Goal: Task Accomplishment & Management: Use online tool/utility

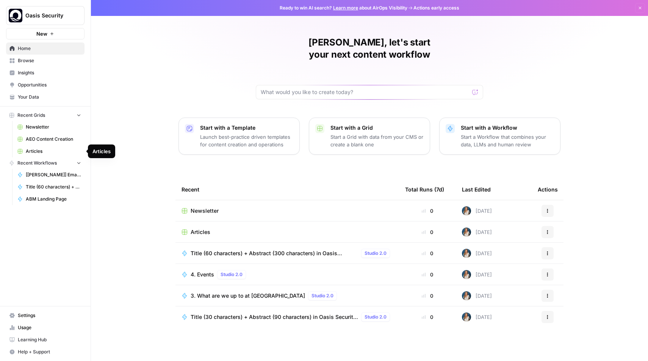
click at [52, 126] on span "Newsletter" at bounding box center [53, 127] width 55 height 7
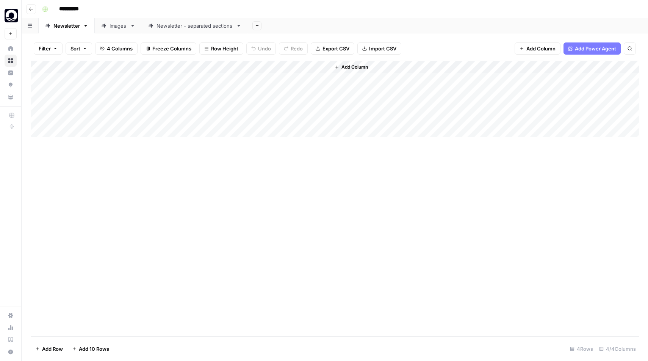
click at [71, 128] on div "Add Column" at bounding box center [335, 99] width 609 height 77
click at [60, 130] on div "Add Column" at bounding box center [335, 105] width 609 height 89
click at [37, 130] on div "Add Column" at bounding box center [335, 105] width 609 height 89
click at [39, 355] on footer "Delete 1 Row Unselect 5 Rows 4/4 Columns" at bounding box center [335, 348] width 609 height 25
click at [41, 348] on span "Delete 1 Row" at bounding box center [50, 349] width 30 height 8
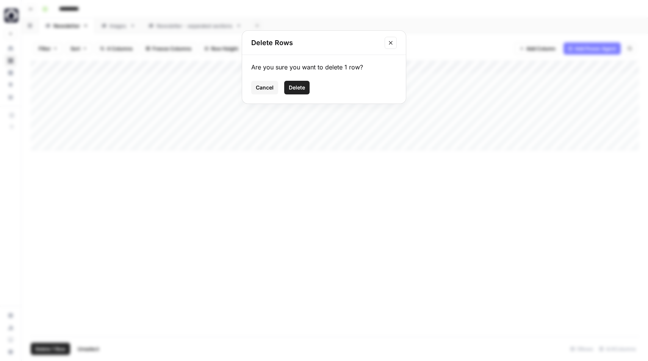
click at [309, 86] on button "Delete" at bounding box center [296, 88] width 25 height 14
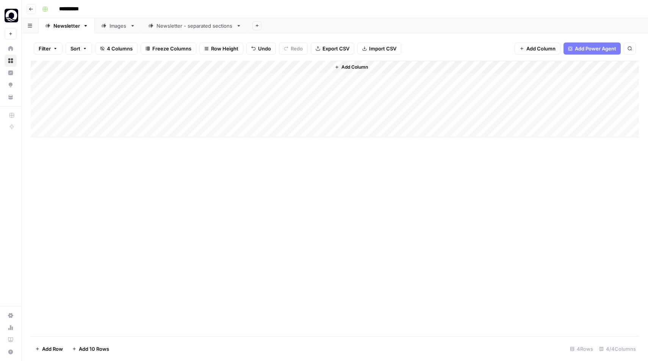
click at [207, 24] on div "Newsletter - separated sections" at bounding box center [195, 26] width 77 height 8
click at [91, 132] on div "Add Column" at bounding box center [335, 99] width 609 height 77
type textarea "*"
type textarea "**********"
click at [93, 132] on div "Add Column" at bounding box center [335, 105] width 609 height 89
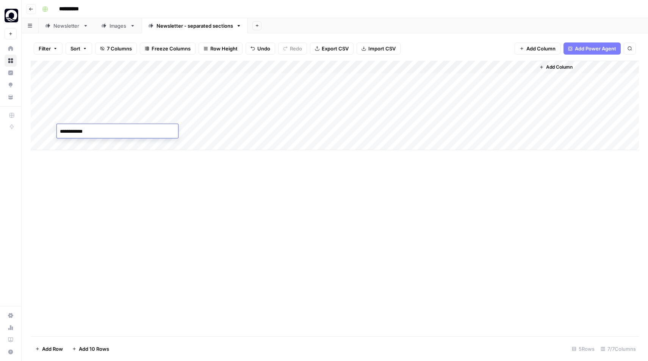
click at [93, 132] on textarea "**********" at bounding box center [117, 131] width 121 height 11
type textarea "**********"
click at [226, 193] on div "Add Column" at bounding box center [335, 199] width 609 height 276
click at [180, 132] on div "Add Column" at bounding box center [335, 105] width 609 height 89
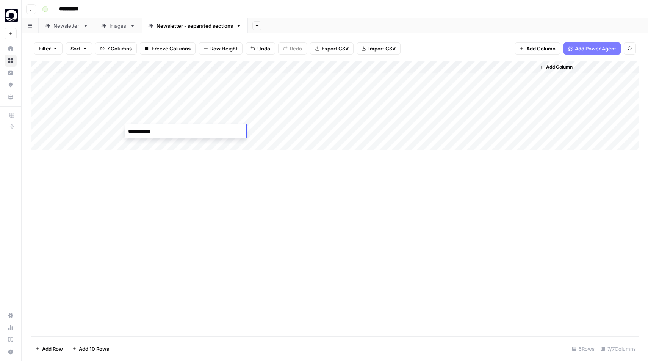
type textarea "**********"
click at [237, 194] on div "Add Column" at bounding box center [335, 199] width 609 height 276
click at [227, 132] on div "Add Column" at bounding box center [335, 105] width 609 height 89
click at [292, 131] on div "Add Column" at bounding box center [335, 105] width 609 height 89
click at [364, 132] on div "Add Column" at bounding box center [335, 105] width 609 height 89
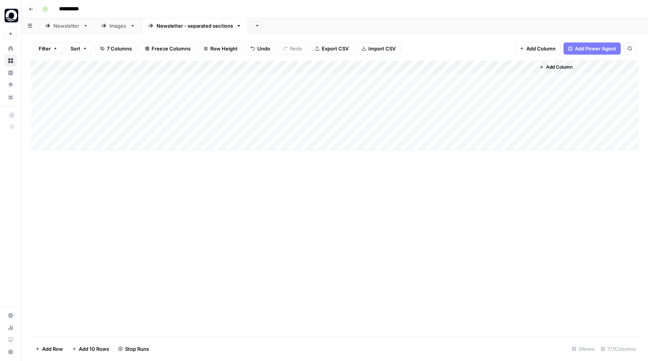
click at [432, 130] on div "Add Column" at bounding box center [335, 105] width 609 height 89
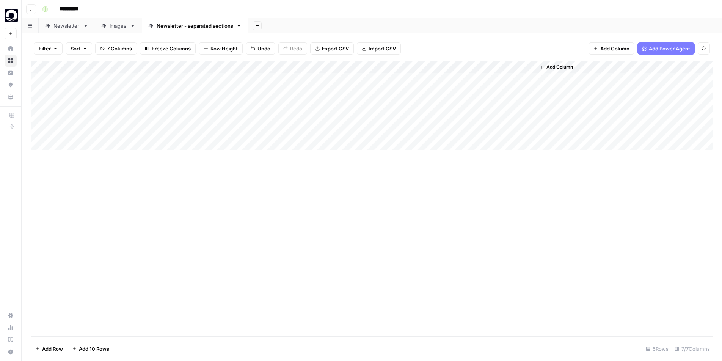
click at [419, 130] on div "Add Column" at bounding box center [372, 105] width 682 height 89
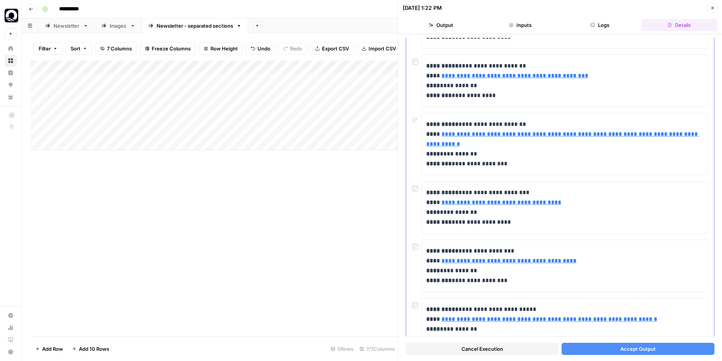
scroll to position [225, 0]
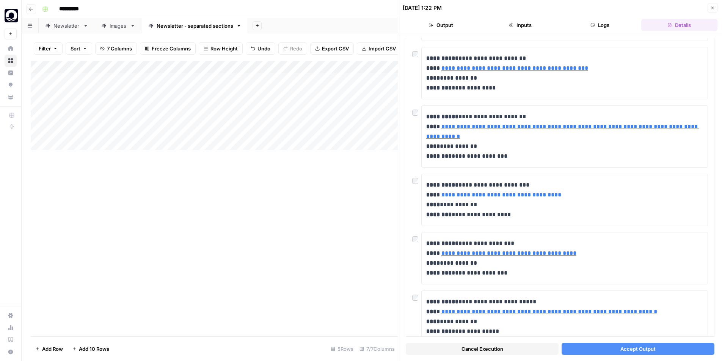
click at [608, 348] on button "Accept Output" at bounding box center [638, 349] width 153 height 12
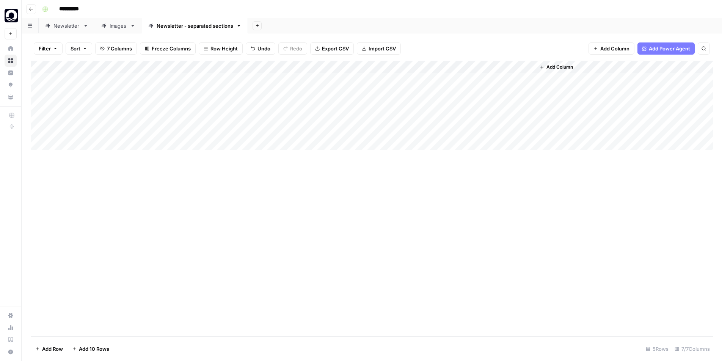
click at [416, 131] on div "Add Column" at bounding box center [372, 105] width 682 height 89
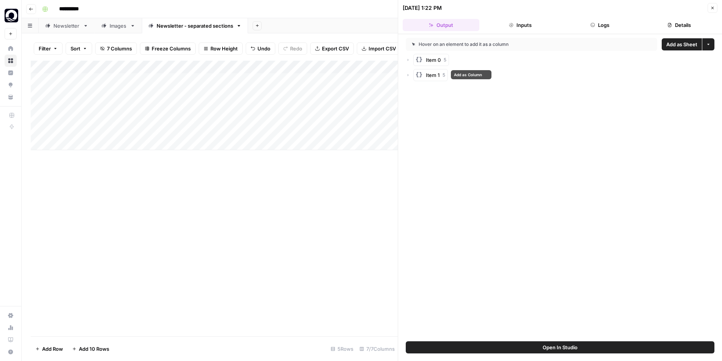
click at [412, 59] on div "Item 0 5" at bounding box center [560, 60] width 309 height 12
click at [409, 62] on div "Item 0 5" at bounding box center [560, 60] width 309 height 12
click at [408, 60] on icon "button" at bounding box center [408, 60] width 5 height 5
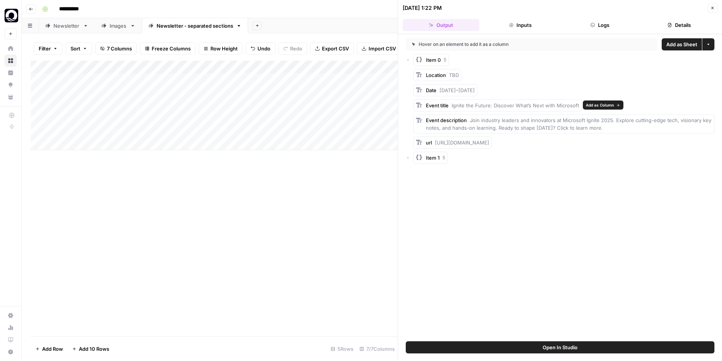
drag, startPoint x: 451, startPoint y: 105, endPoint x: 577, endPoint y: 108, distance: 126.3
click at [577, 108] on div "Event title Ignite the Future: Discover What’s Next with Microsoft" at bounding box center [497, 105] width 168 height 12
copy span "Ignite the Future: Discover What’s Next with Microsoft"
drag, startPoint x: 441, startPoint y: 88, endPoint x: 493, endPoint y: 88, distance: 52.7
click at [477, 88] on div "Date [DATE]–[DATE]" at bounding box center [445, 90] width 64 height 12
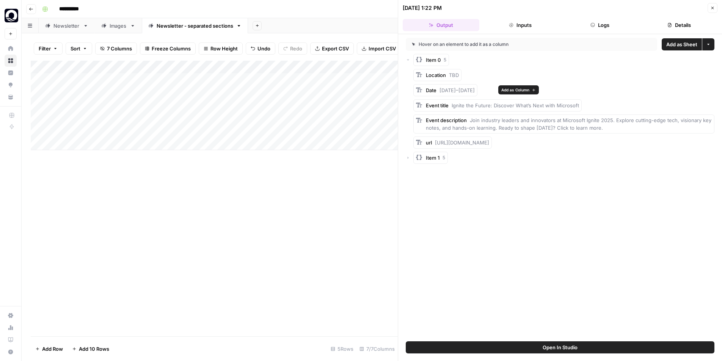
copy span "[DATE]–[DATE]"
drag, startPoint x: 607, startPoint y: 128, endPoint x: 496, endPoint y: 118, distance: 110.7
click at [496, 118] on div "Event description Join industry leaders and innovators at Microsoft Ignite 2025…" at bounding box center [569, 123] width 286 height 15
click at [520, 175] on div "Hover on an element to add it as a column Add as Sheet More options Item 0 5 Lo…" at bounding box center [560, 187] width 324 height 307
drag, startPoint x: 461, startPoint y: 168, endPoint x: 431, endPoint y: 96, distance: 78.2
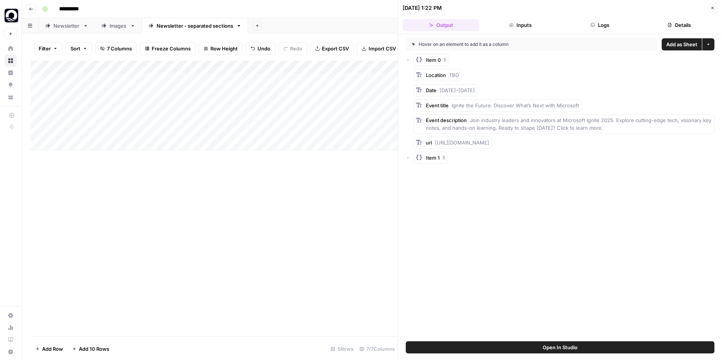
click at [431, 96] on div "Hover on an element to add it as a column Add as Sheet More options Item 0 5 Lo…" at bounding box center [560, 187] width 324 height 307
click at [410, 156] on icon "button" at bounding box center [408, 157] width 5 height 5
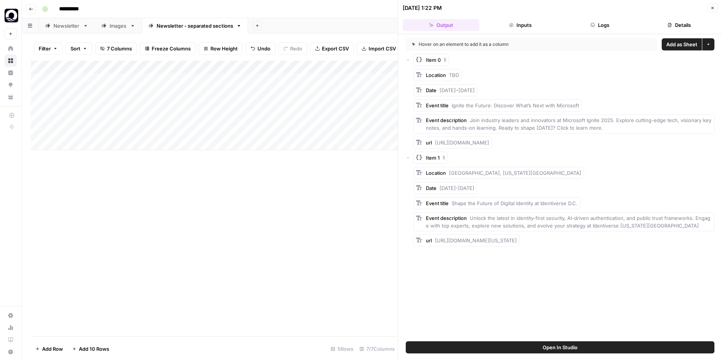
click at [515, 257] on div "Hover on an element to add it as a column Add as Sheet More options Item 0 5 Lo…" at bounding box center [560, 187] width 324 height 307
drag, startPoint x: 574, startPoint y: 248, endPoint x: 422, endPoint y: 75, distance: 229.7
click at [422, 75] on div "Hover on an element to add it as a column Add as Sheet More options Item 0 5 Lo…" at bounding box center [560, 187] width 324 height 307
copy div "Location TBD Date [DATE]–[DATE] Event title Ignite the Future: Discover What’s …"
click at [214, 129] on div "Add Column" at bounding box center [214, 105] width 367 height 89
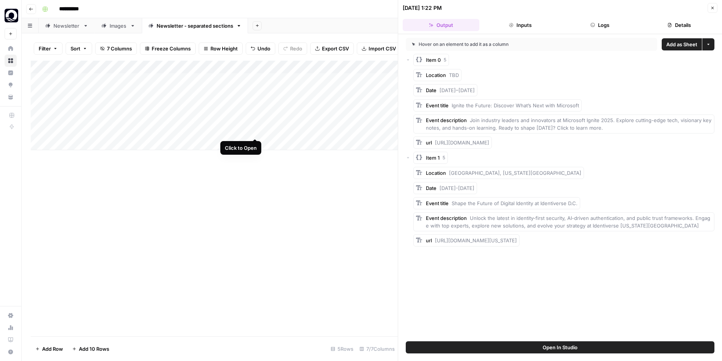
click at [254, 130] on div "Add Column" at bounding box center [214, 105] width 367 height 89
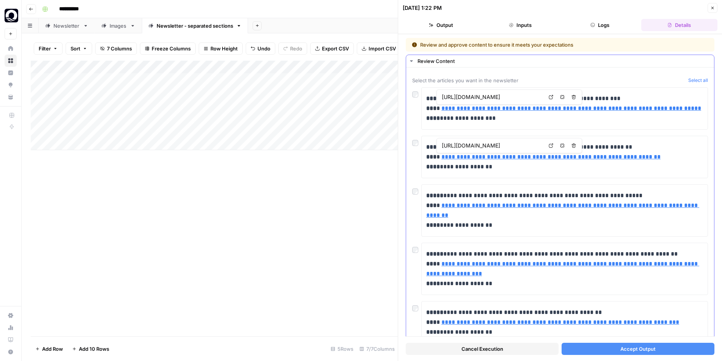
click at [497, 99] on input "[URL][DOMAIN_NAME]" at bounding box center [492, 97] width 101 height 8
click at [513, 108] on link "**********" at bounding box center [571, 108] width 260 height 6
click at [529, 113] on p "**********" at bounding box center [564, 109] width 277 height 30
drag, startPoint x: 703, startPoint y: 111, endPoint x: 440, endPoint y: 112, distance: 262.4
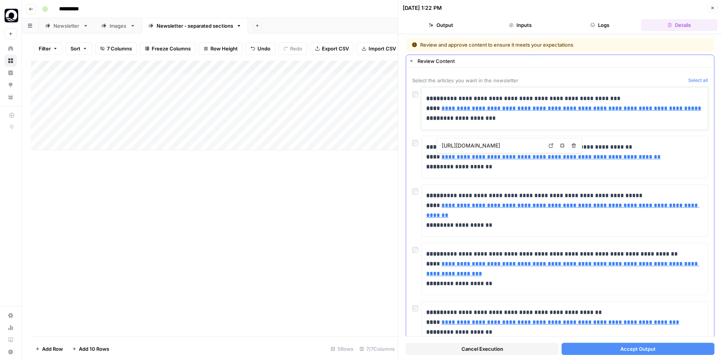
click at [440, 112] on p "**********" at bounding box center [564, 109] width 277 height 30
copy link "**********"
click at [416, 98] on div "**********" at bounding box center [560, 108] width 296 height 42
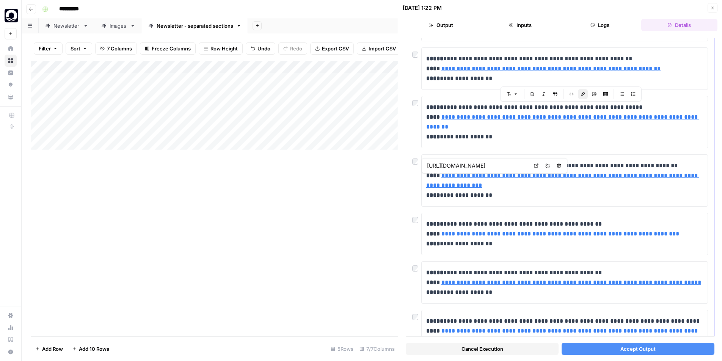
scroll to position [89, 0]
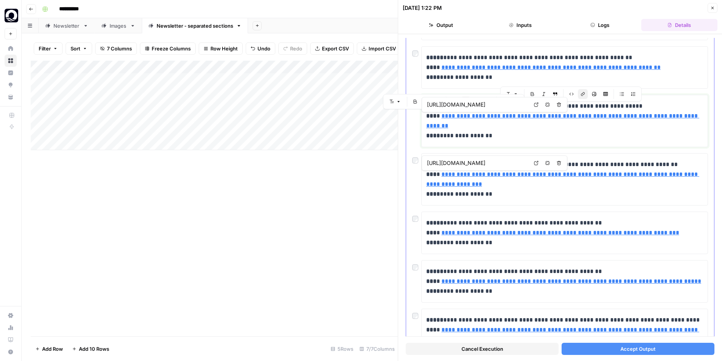
drag, startPoint x: 474, startPoint y: 123, endPoint x: 444, endPoint y: 114, distance: 31.3
click at [444, 114] on p "**********" at bounding box center [564, 120] width 277 height 39
click at [506, 129] on p "**********" at bounding box center [564, 120] width 277 height 39
click at [494, 118] on link "**********" at bounding box center [562, 121] width 273 height 16
click at [534, 105] on icon at bounding box center [536, 105] width 4 height 4
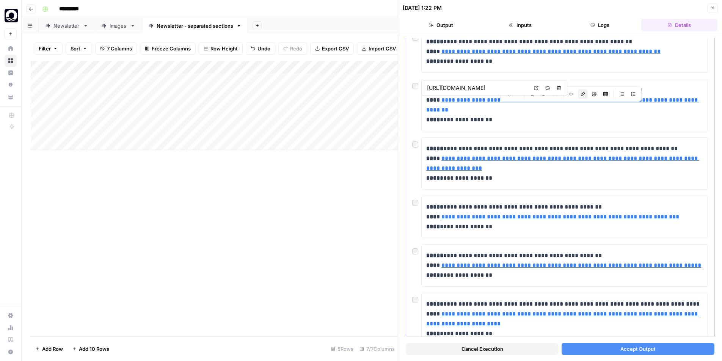
scroll to position [106, 0]
click at [469, 165] on link "**********" at bounding box center [562, 163] width 273 height 16
click at [538, 145] on icon at bounding box center [536, 146] width 5 height 5
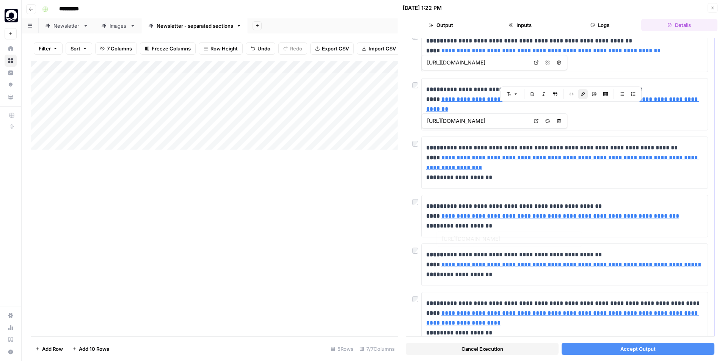
scroll to position [149, 0]
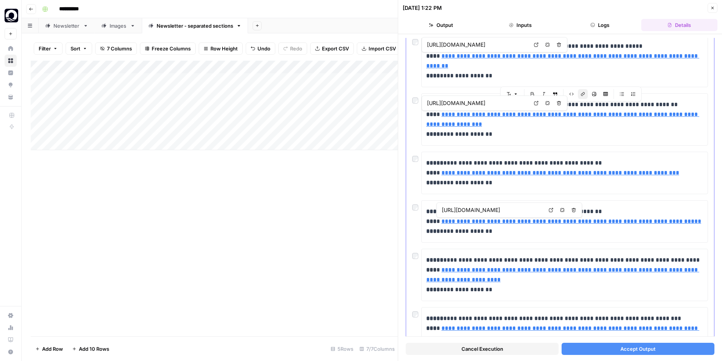
click at [549, 209] on icon at bounding box center [551, 210] width 5 height 5
click at [485, 271] on link "**********" at bounding box center [562, 275] width 273 height 16
click at [536, 259] on icon at bounding box center [536, 258] width 5 height 5
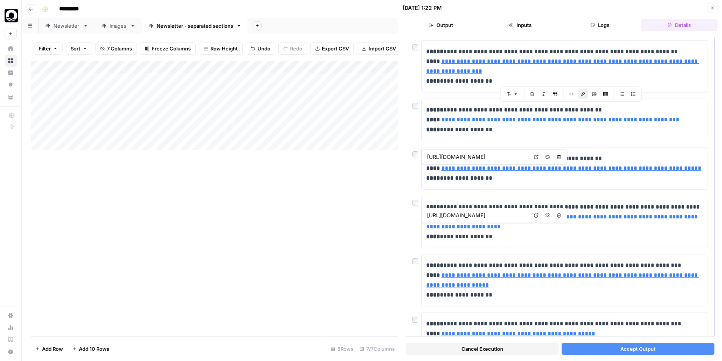
scroll to position [0, 0]
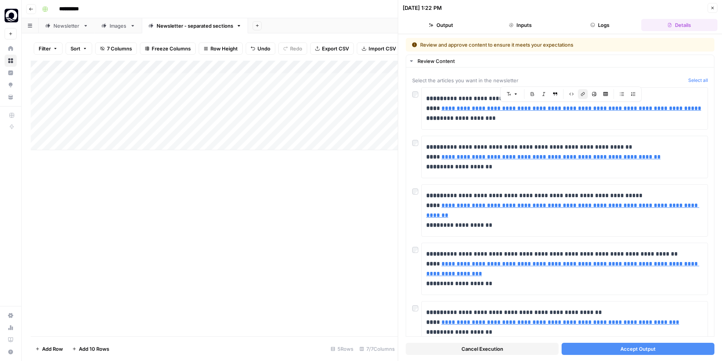
click at [629, 351] on span "Accept Output" at bounding box center [637, 349] width 35 height 8
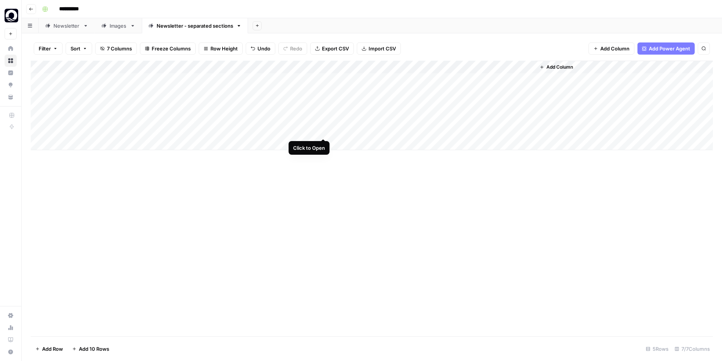
click at [323, 130] on div "Add Column" at bounding box center [372, 105] width 682 height 89
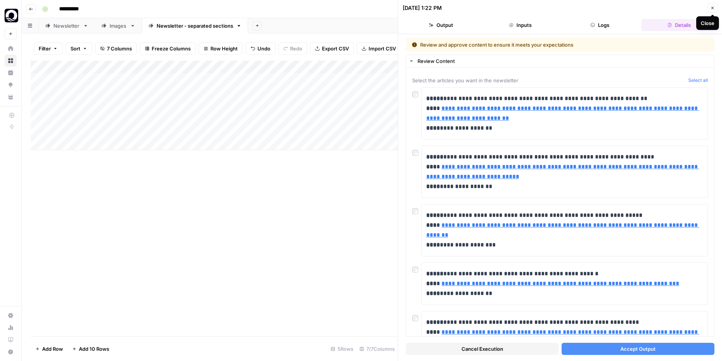
click at [648, 8] on icon "button" at bounding box center [712, 8] width 5 height 5
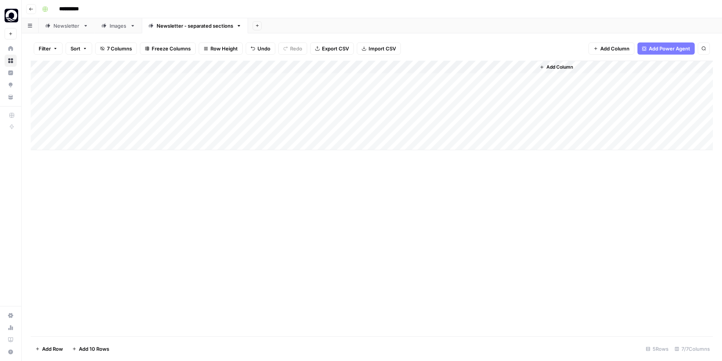
click at [391, 131] on div "Add Column" at bounding box center [372, 105] width 682 height 89
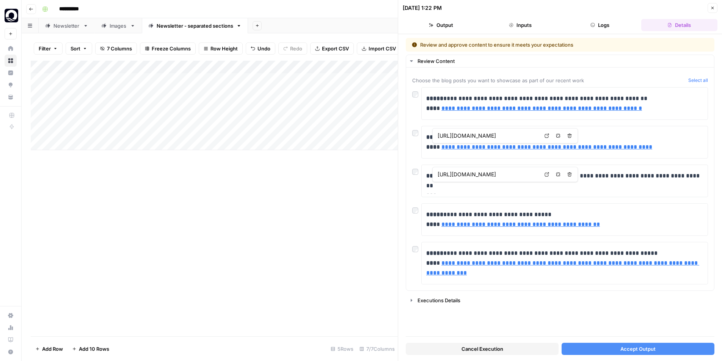
click at [372, 257] on div "Add Column" at bounding box center [214, 199] width 367 height 276
click at [636, 350] on span "Accept Output" at bounding box center [637, 349] width 35 height 8
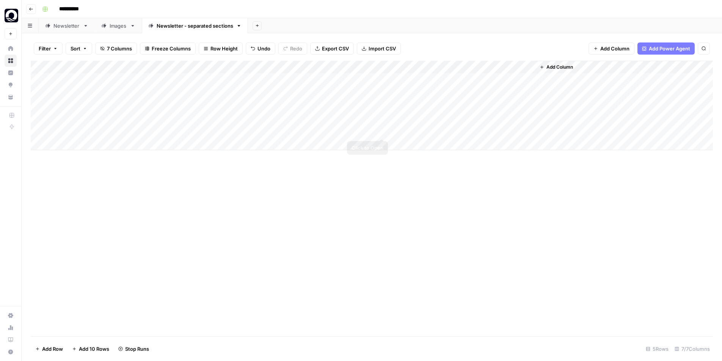
click at [380, 131] on div "Add Column" at bounding box center [372, 105] width 682 height 89
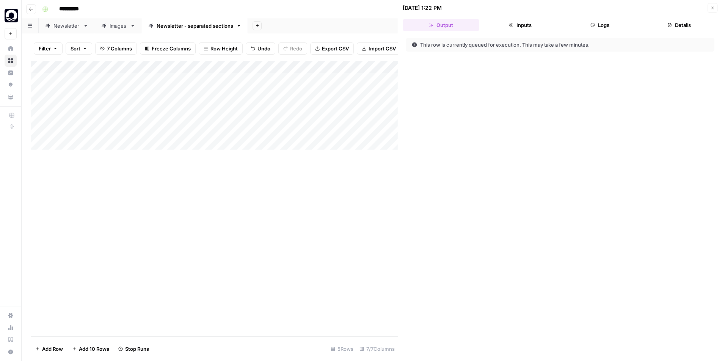
click at [322, 131] on div "Add Column" at bounding box center [214, 105] width 367 height 89
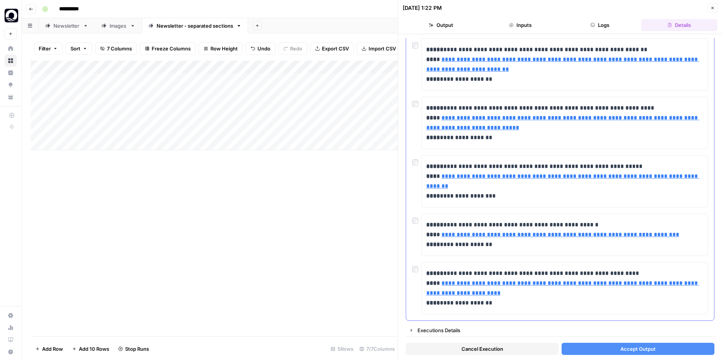
scroll to position [49, 0]
click at [549, 225] on link "Open in a new tab" at bounding box center [551, 223] width 10 height 10
click at [414, 223] on div at bounding box center [416, 218] width 9 height 11
click at [537, 165] on icon at bounding box center [536, 164] width 5 height 5
click at [634, 352] on span "Accept Output" at bounding box center [637, 349] width 35 height 8
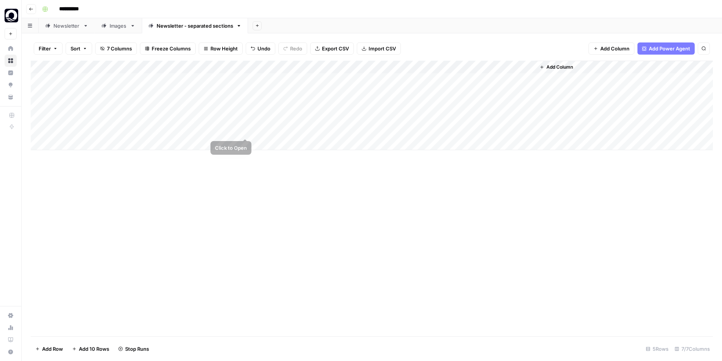
click at [246, 131] on div "Add Column" at bounding box center [372, 105] width 682 height 89
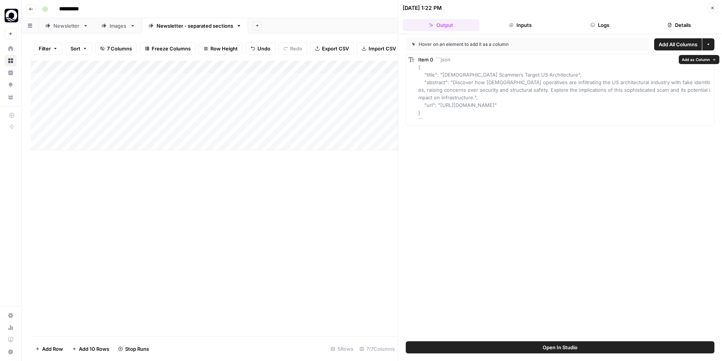
drag, startPoint x: 665, startPoint y: 106, endPoint x: 424, endPoint y: 72, distance: 243.5
click at [424, 72] on div "Item 0 ```json { "title": "[DEMOGRAPHIC_DATA] Scammers Target US Architecture",…" at bounding box center [564, 90] width 293 height 68
click at [458, 54] on div "Item 0 ```json { "title": "[DEMOGRAPHIC_DATA] Scammers Target US Architecture",…" at bounding box center [560, 90] width 309 height 72
drag, startPoint x: 443, startPoint y: 73, endPoint x: 552, endPoint y: 75, distance: 109.2
click at [552, 75] on span "```json { "title": "[DEMOGRAPHIC_DATA] Scammers Target US Architecture", "abstr…" at bounding box center [564, 89] width 292 height 67
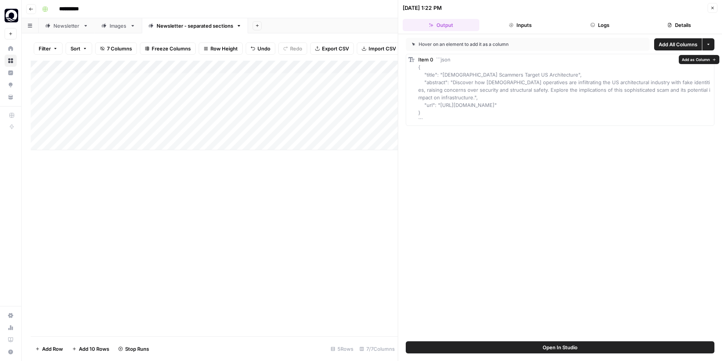
copy span "[DEMOGRAPHIC_DATA] Scammers Target US Architecture"
drag, startPoint x: 453, startPoint y: 81, endPoint x: 442, endPoint y: 96, distance: 18.0
click at [442, 96] on span "```json { "title": "[DEMOGRAPHIC_DATA] Scammers Target US Architecture", "abstr…" at bounding box center [564, 89] width 292 height 67
copy span "Discover how [DEMOGRAPHIC_DATA] operatives are infiltrating the US architectura…"
click at [384, 131] on div "Add Column" at bounding box center [214, 105] width 367 height 89
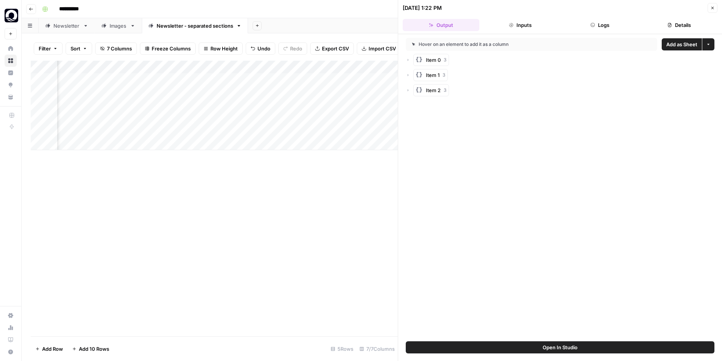
scroll to position [0, 58]
click at [408, 60] on icon "button" at bounding box center [408, 60] width 5 height 5
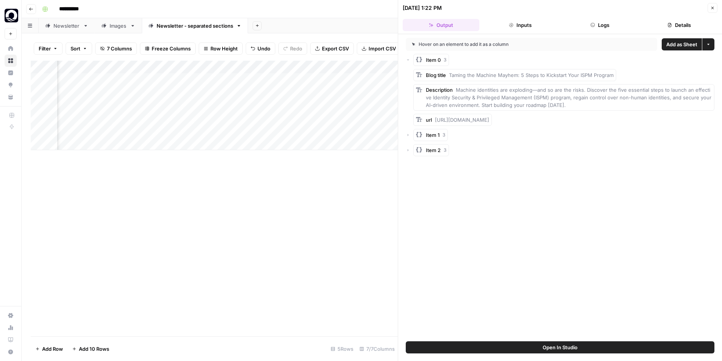
click at [406, 134] on icon "button" at bounding box center [408, 135] width 5 height 5
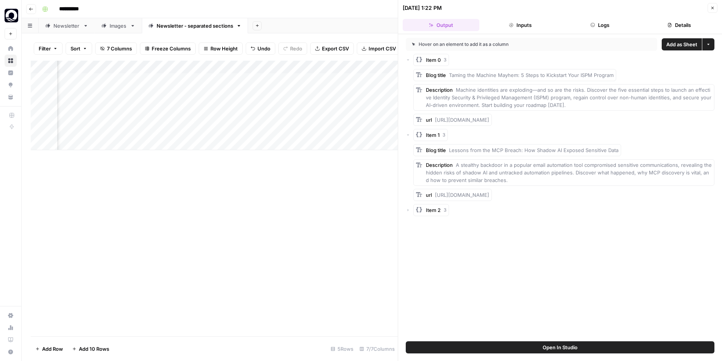
click at [411, 211] on div "Item 2 3" at bounding box center [560, 210] width 309 height 12
click at [409, 210] on icon "button" at bounding box center [408, 210] width 5 height 5
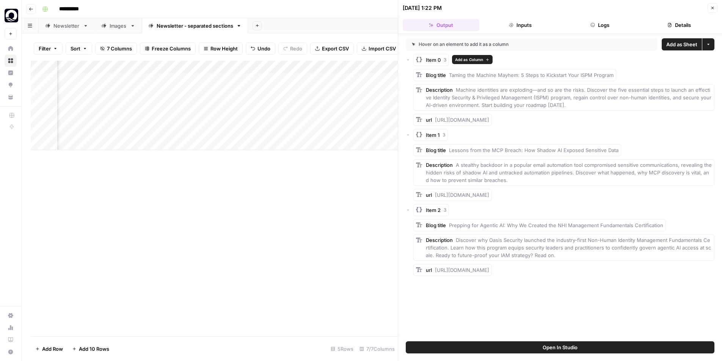
drag, startPoint x: 465, startPoint y: 279, endPoint x: 422, endPoint y: 75, distance: 208.0
click at [422, 75] on div "Item 0 3 Blog title Taming the Machine Mayhem: 5 Steps to Kickstart Your ISPM P…" at bounding box center [560, 165] width 309 height 222
copy div "Lore ipsum Dolors ame Consect Adipis: 2 Elits do Eiusmodte Inci UTLA Etdolor Ma…"
click at [251, 130] on div "Add Column" at bounding box center [214, 105] width 367 height 89
click at [257, 132] on div "Add Column" at bounding box center [214, 105] width 367 height 89
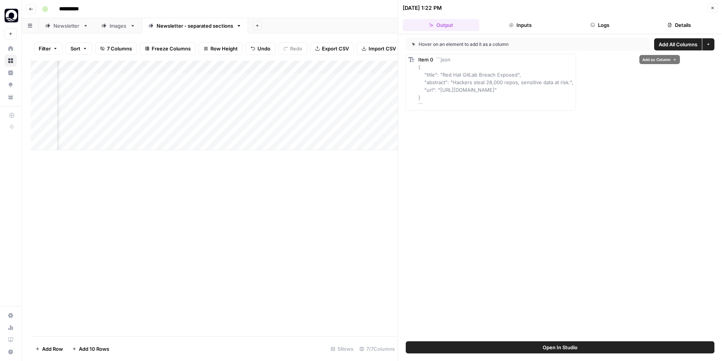
click at [458, 83] on span "```json { "title": "Red Hat GitLab Breach Exposed", "abstract": "Hackers steal …" at bounding box center [495, 82] width 155 height 52
drag, startPoint x: 424, startPoint y: 74, endPoint x: 635, endPoint y: 91, distance: 211.9
click at [576, 91] on div "Item 0 ```json { "title": "Red Hat GitLab Breach Exposed", "abstract": "Hackers…" at bounding box center [491, 82] width 170 height 57
copy span ""title": "Red Hat GitLab Breach Exposed", "abstract": "Hackers steal 28,000 rep…"
click at [8, 52] on link "Home" at bounding box center [11, 48] width 12 height 12
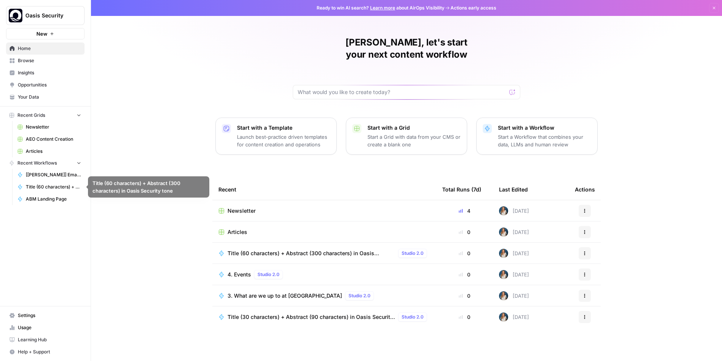
click at [56, 187] on span "Title (60 characters) + Abstract (300 characters) in Oasis Security tone" at bounding box center [53, 187] width 55 height 7
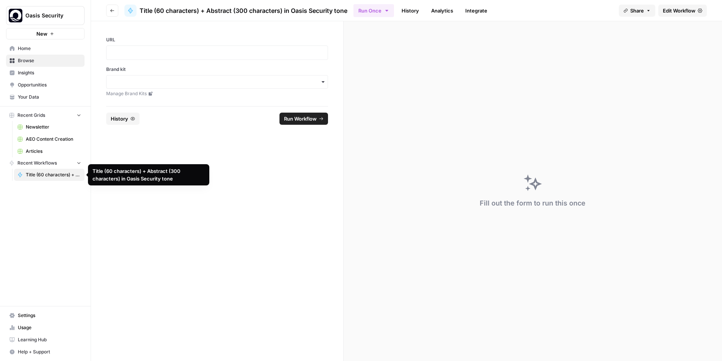
click at [78, 163] on icon "button" at bounding box center [78, 163] width 3 height 2
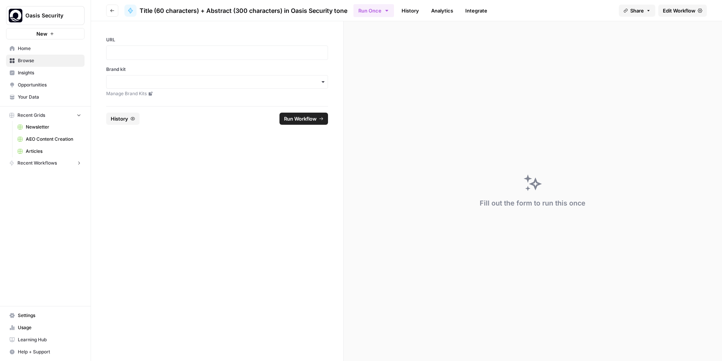
click at [78, 163] on icon "button" at bounding box center [78, 162] width 5 height 5
click at [77, 176] on span "Title (60 characters) + Abstract (300 characters) in Oasis Security tone" at bounding box center [53, 174] width 55 height 7
click at [20, 174] on icon at bounding box center [20, 175] width 4 height 5
click at [32, 49] on span "Home" at bounding box center [49, 48] width 63 height 7
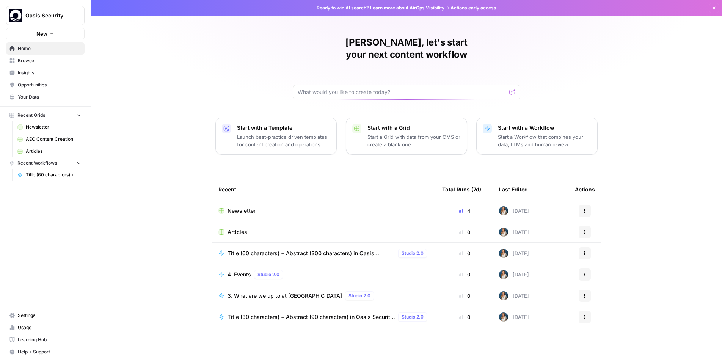
click at [279, 313] on span "Title (30 characters) + Abstract (90 characters) in Oasis Security tone" at bounding box center [311, 317] width 168 height 8
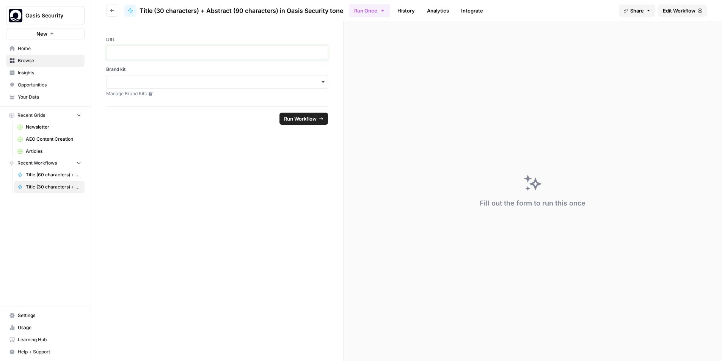
click at [203, 52] on p at bounding box center [217, 53] width 212 height 8
click at [196, 73] on label "Brand kit" at bounding box center [217, 69] width 222 height 7
click at [196, 78] on input "Brand kit" at bounding box center [217, 82] width 212 height 8
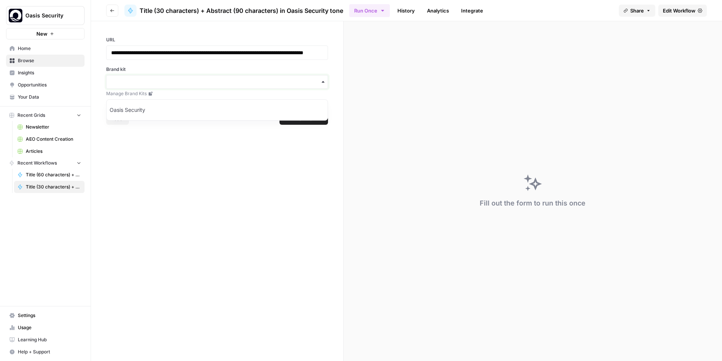
click at [192, 86] on input "Brand kit" at bounding box center [217, 82] width 212 height 8
click at [188, 105] on div "**********" at bounding box center [217, 63] width 252 height 85
click at [190, 86] on input "Brand kit" at bounding box center [217, 82] width 212 height 8
click at [183, 107] on div "Oasis Security" at bounding box center [217, 110] width 221 height 14
click at [296, 122] on span "Run Workflow" at bounding box center [300, 119] width 33 height 8
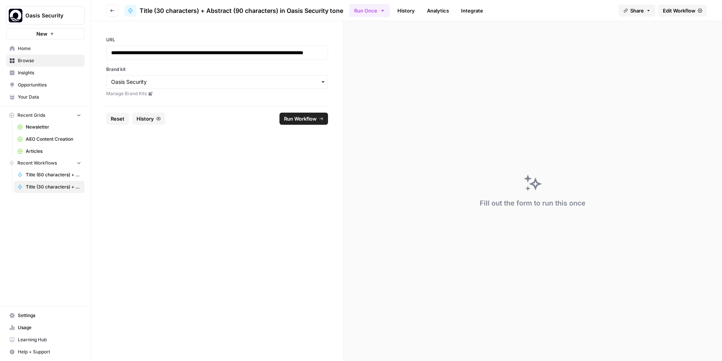
click at [648, 5] on link "Edit Workflow" at bounding box center [682, 11] width 49 height 12
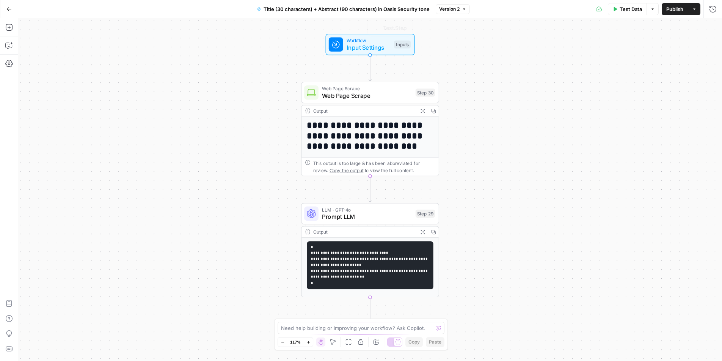
click at [628, 8] on span "Test Data" at bounding box center [631, 9] width 22 height 8
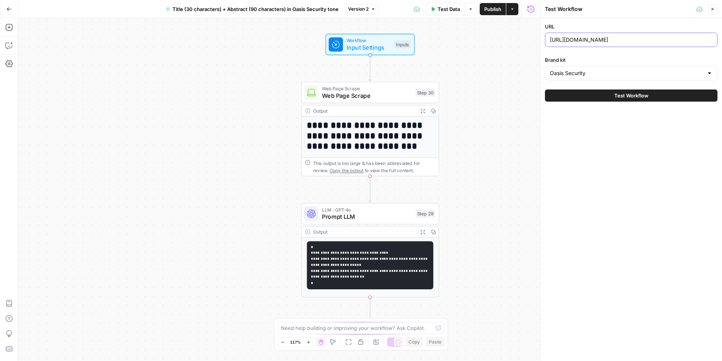
click at [595, 37] on input "[URL][DOMAIN_NAME]" at bounding box center [631, 40] width 163 height 8
paste input "[DOMAIN_NAME][URL]"
type input "[URL][DOMAIN_NAME]"
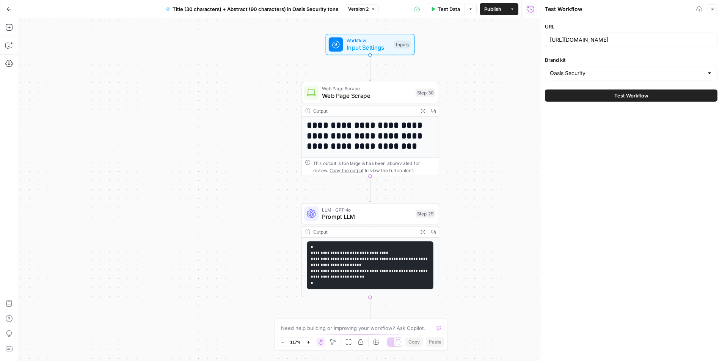
click at [612, 91] on button "Test Workflow" at bounding box center [631, 95] width 173 height 12
click at [615, 96] on span "Test Workflow" at bounding box center [631, 96] width 34 height 8
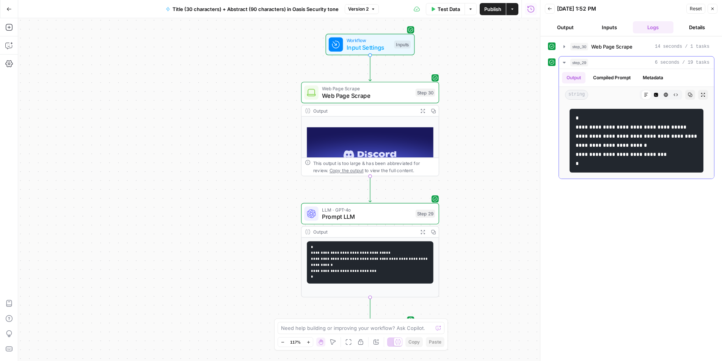
click at [621, 126] on code "**********" at bounding box center [637, 140] width 123 height 51
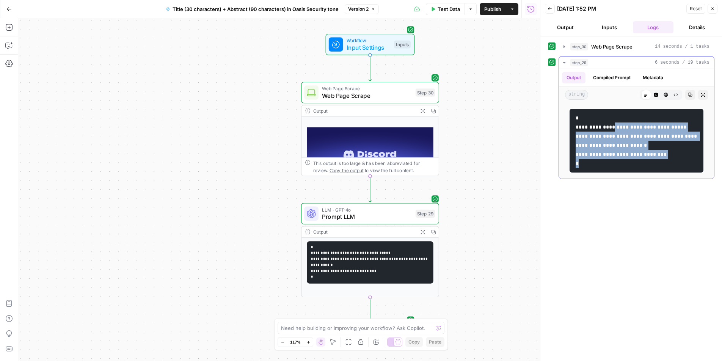
drag, startPoint x: 620, startPoint y: 126, endPoint x: 675, endPoint y: 174, distance: 73.0
click at [675, 173] on pre "**********" at bounding box center [637, 141] width 134 height 64
copy code "**********"
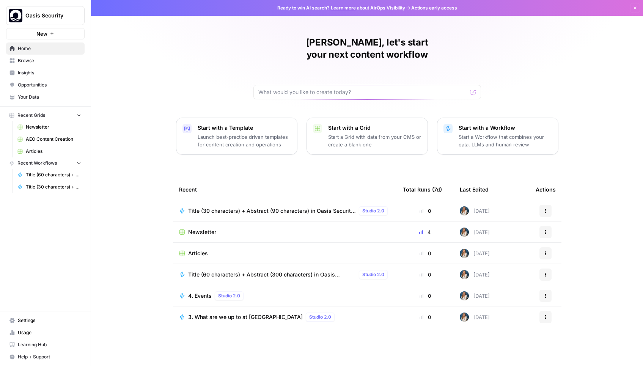
click at [34, 128] on span "Newsletter" at bounding box center [53, 127] width 55 height 7
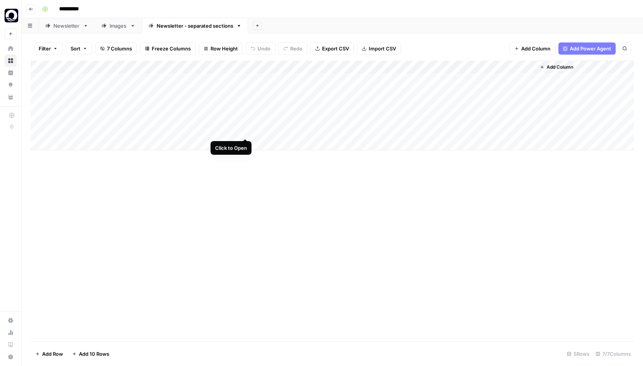
click at [244, 130] on div "Add Column" at bounding box center [332, 105] width 603 height 89
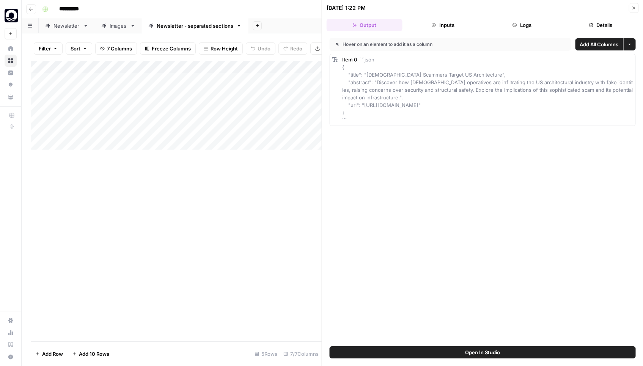
click at [278, 132] on div "Add Column" at bounding box center [176, 105] width 291 height 89
click at [312, 130] on div "Add Column" at bounding box center [176, 105] width 291 height 89
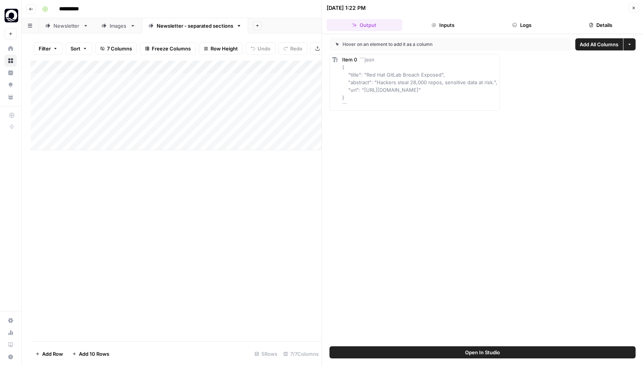
click at [267, 204] on div "Add Column" at bounding box center [176, 201] width 291 height 281
click at [634, 5] on button "Close" at bounding box center [633, 8] width 10 height 10
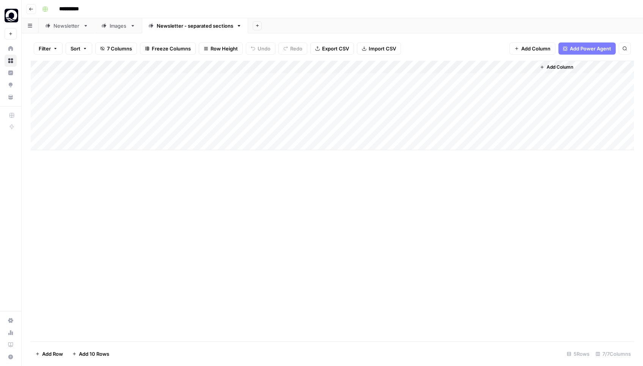
click at [12, 49] on icon at bounding box center [10, 48] width 5 height 5
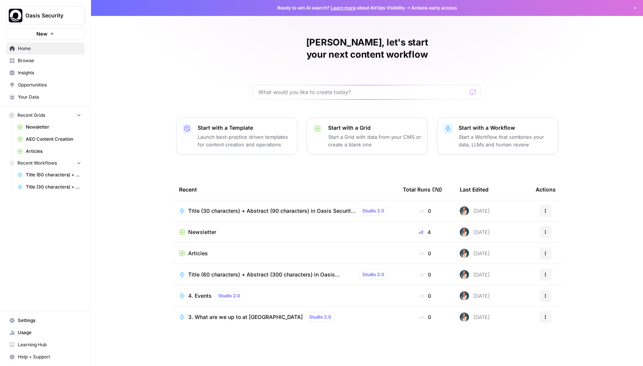
click at [36, 129] on span "Newsletter" at bounding box center [53, 127] width 55 height 7
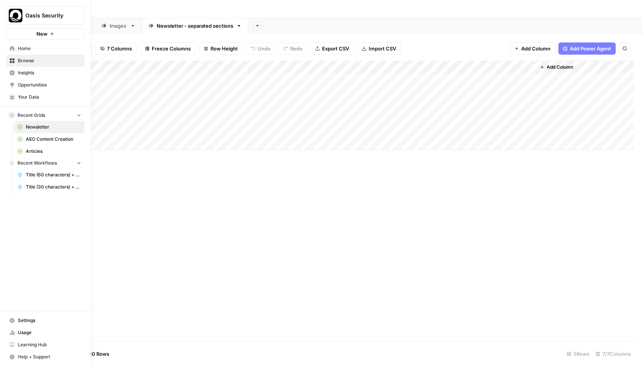
click at [31, 45] on span "Home" at bounding box center [49, 48] width 63 height 7
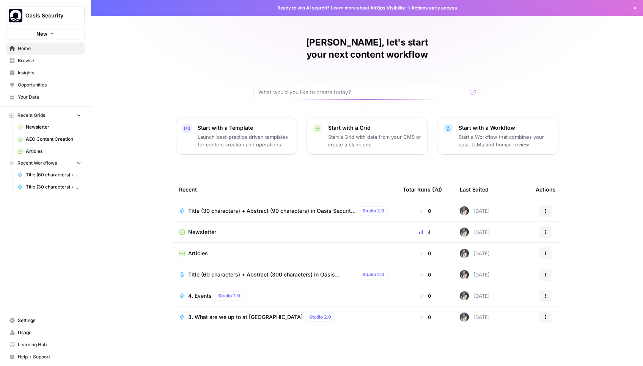
click at [32, 94] on span "Your Data" at bounding box center [49, 97] width 63 height 7
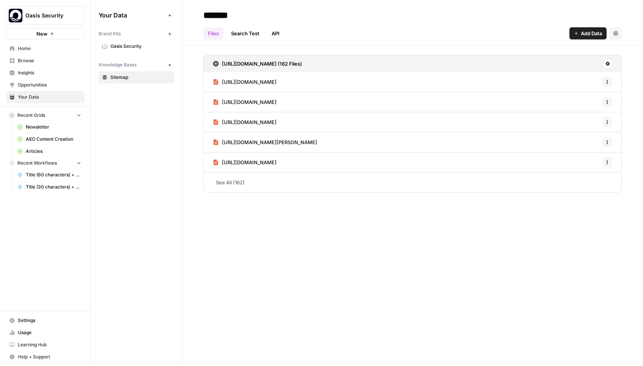
click at [128, 47] on span "Oasis Security" at bounding box center [140, 46] width 60 height 7
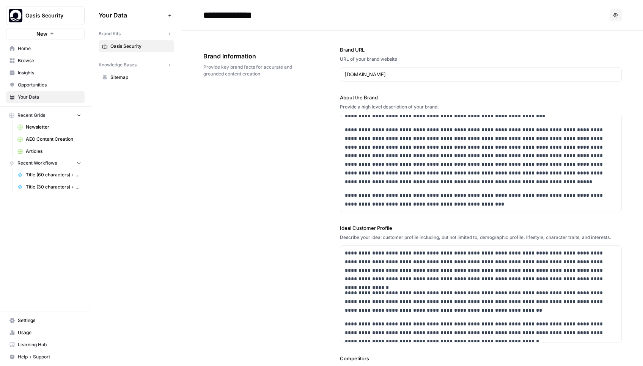
click at [169, 64] on icon "button" at bounding box center [170, 65] width 4 height 4
click at [124, 79] on span "New Knowledge Base" at bounding box center [140, 77] width 60 height 7
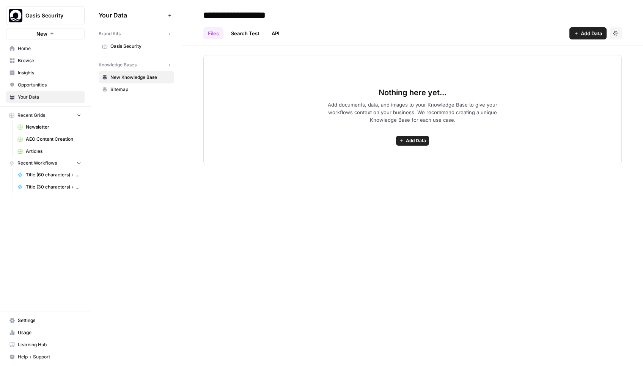
click at [242, 13] on input "**********" at bounding box center [260, 15] width 121 height 15
click at [259, 14] on input "**********" at bounding box center [260, 15] width 121 height 15
type input "*"
type input "**********"
click at [288, 215] on div "**********" at bounding box center [412, 183] width 461 height 366
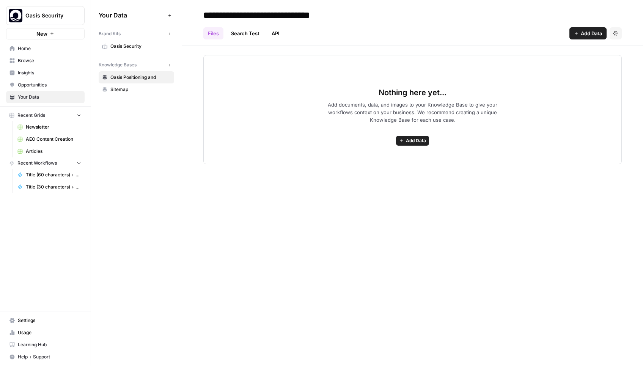
click at [41, 74] on span "Insights" at bounding box center [49, 72] width 63 height 7
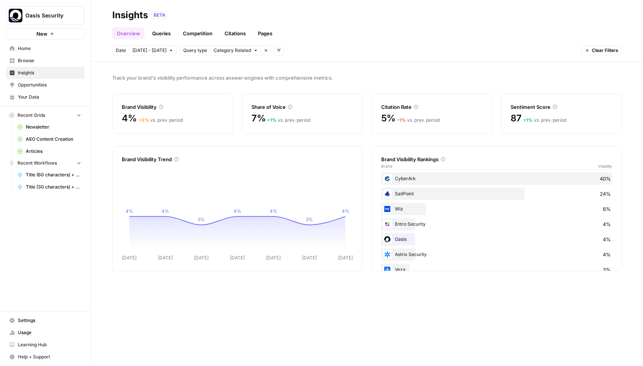
click at [161, 53] on span "Oct 4 - Oct 10" at bounding box center [149, 50] width 34 height 7
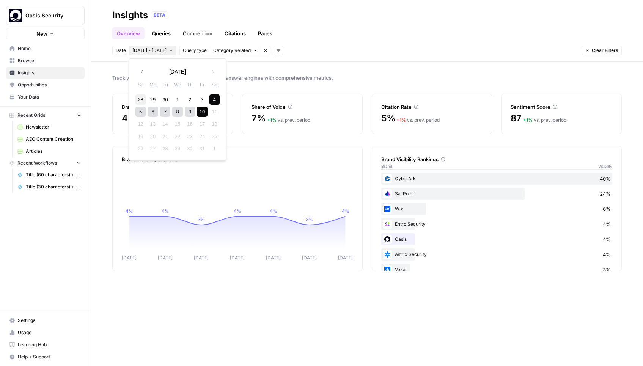
click at [138, 100] on div "28" at bounding box center [140, 99] width 10 height 10
click at [214, 71] on icon "button" at bounding box center [212, 71] width 5 height 5
click at [203, 114] on div "10" at bounding box center [202, 112] width 10 height 10
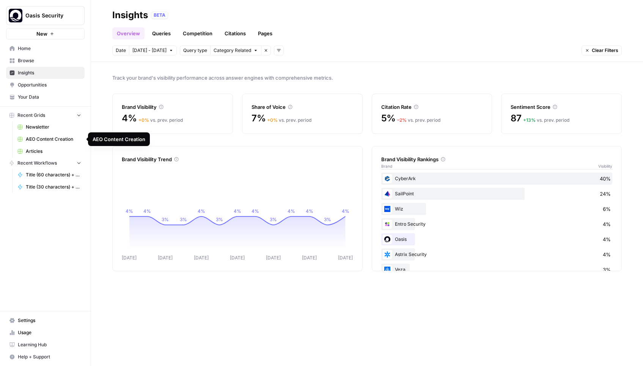
click at [47, 138] on span "AEO Content Creation" at bounding box center [53, 139] width 55 height 7
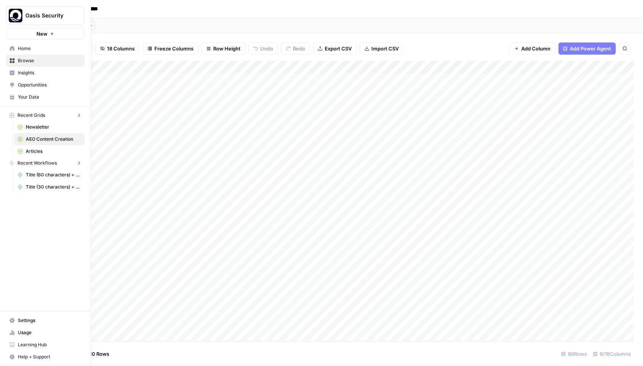
click at [9, 46] on icon at bounding box center [11, 48] width 5 height 5
